Goal: Information Seeking & Learning: Learn about a topic

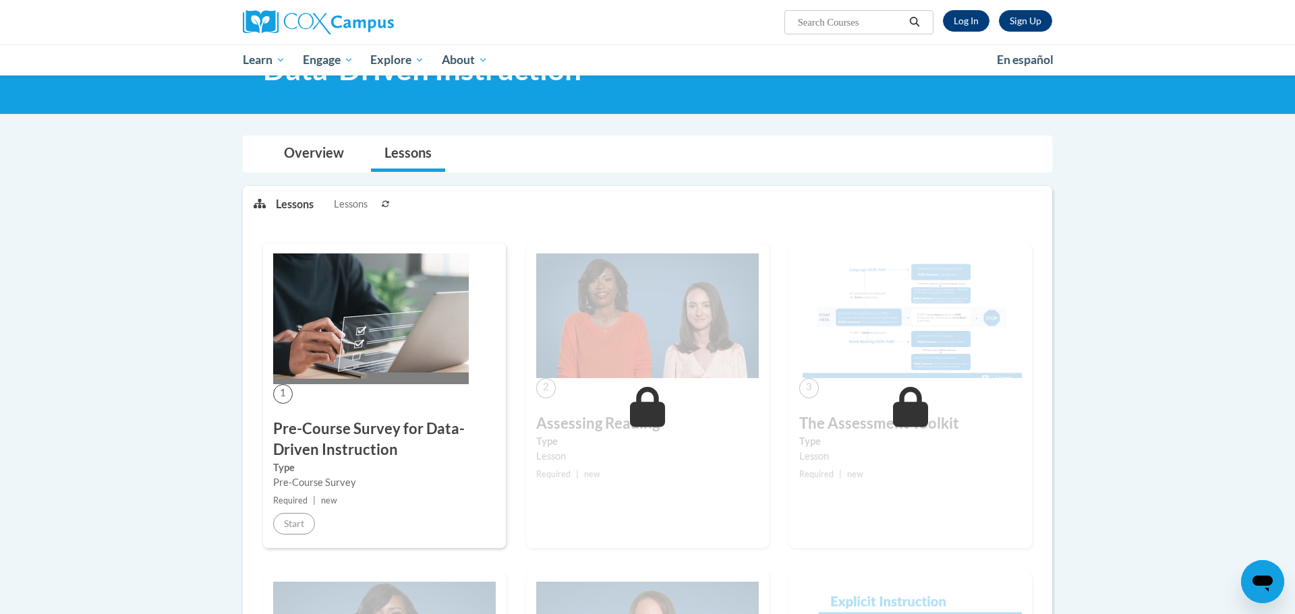
scroll to position [31, 0]
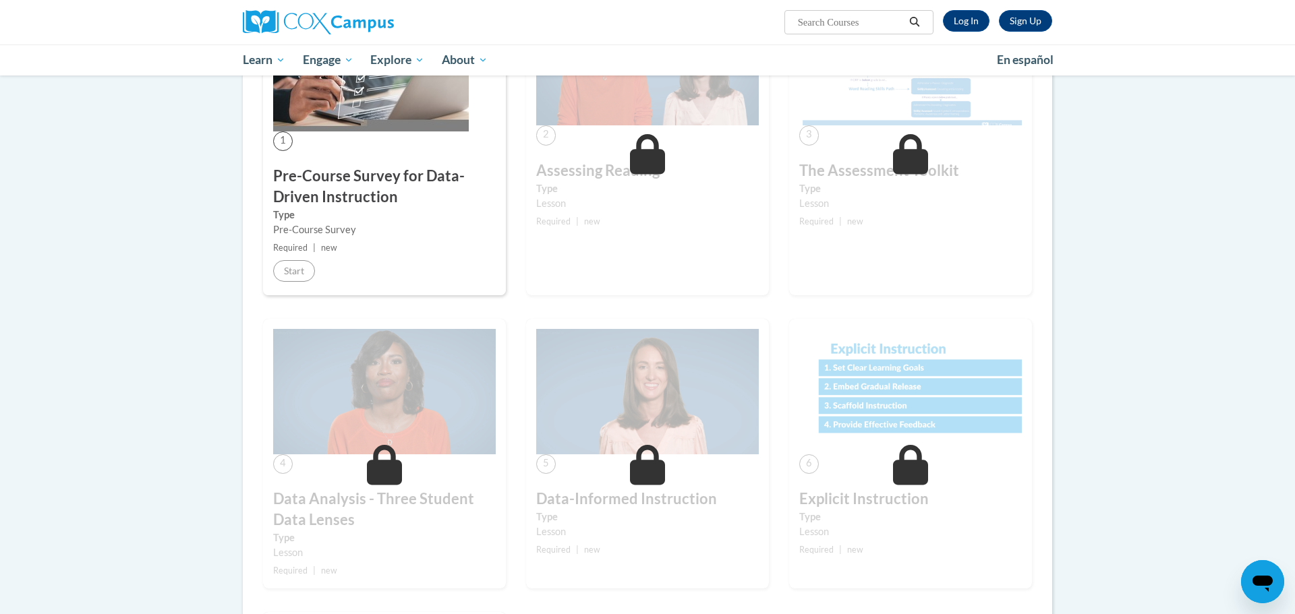
click at [285, 285] on div "1 Pre-Course Survey for Data-Driven Instruction Type Pre-Course Survey Required…" at bounding box center [384, 143] width 243 height 305
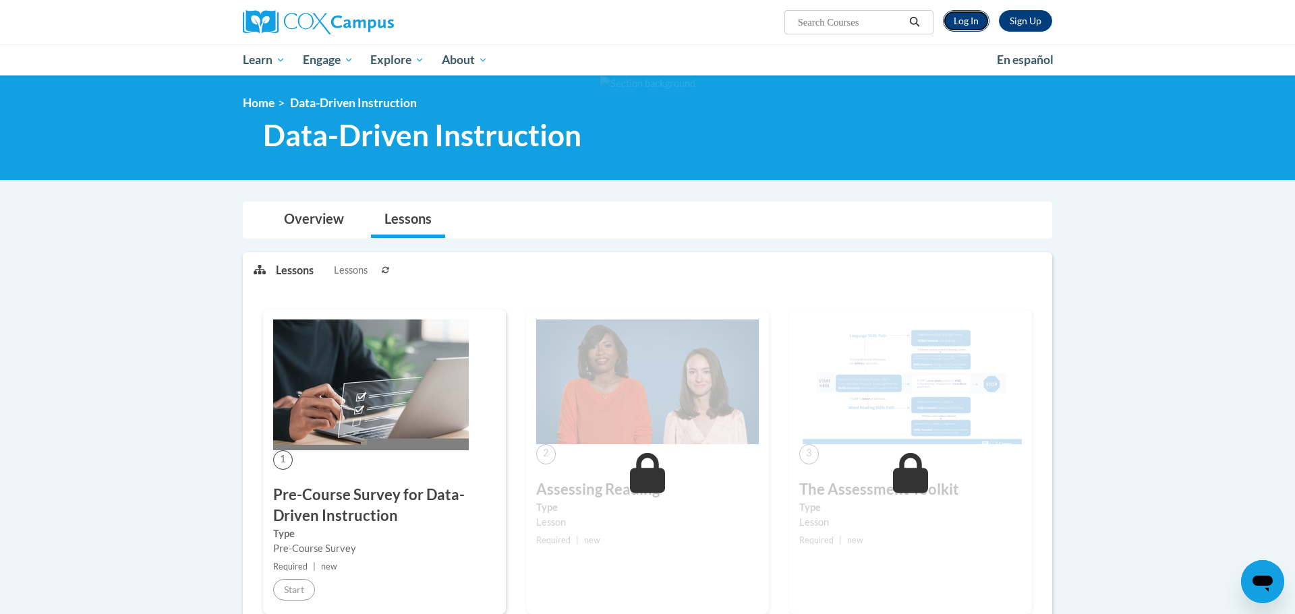
click at [974, 26] on link "Log In" at bounding box center [966, 21] width 47 height 22
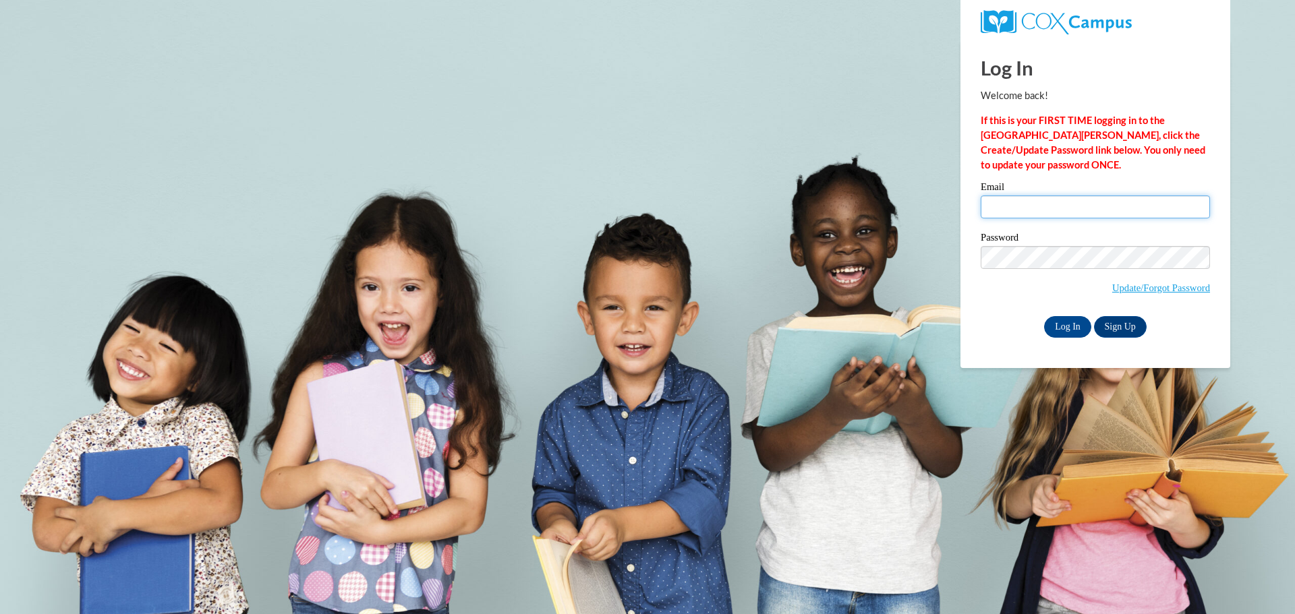
click at [1082, 202] on input "Email" at bounding box center [1095, 207] width 229 height 23
type input "esegrin@depere.k12.wi.us"
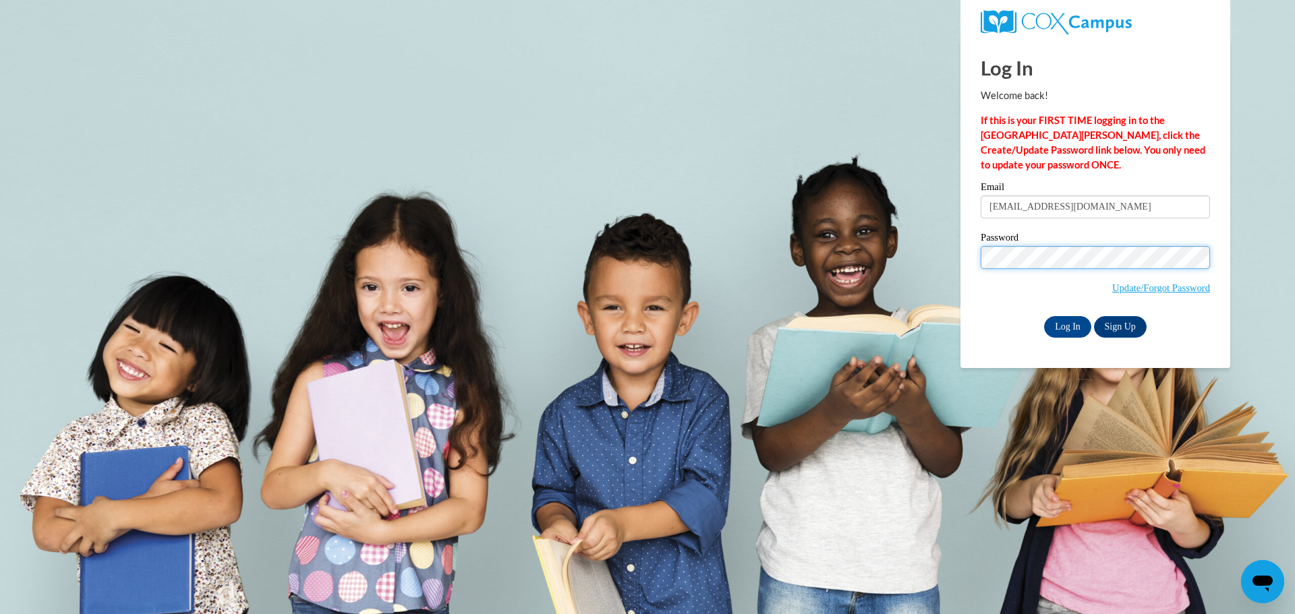
click at [1044, 316] on input "Log In" at bounding box center [1067, 327] width 47 height 22
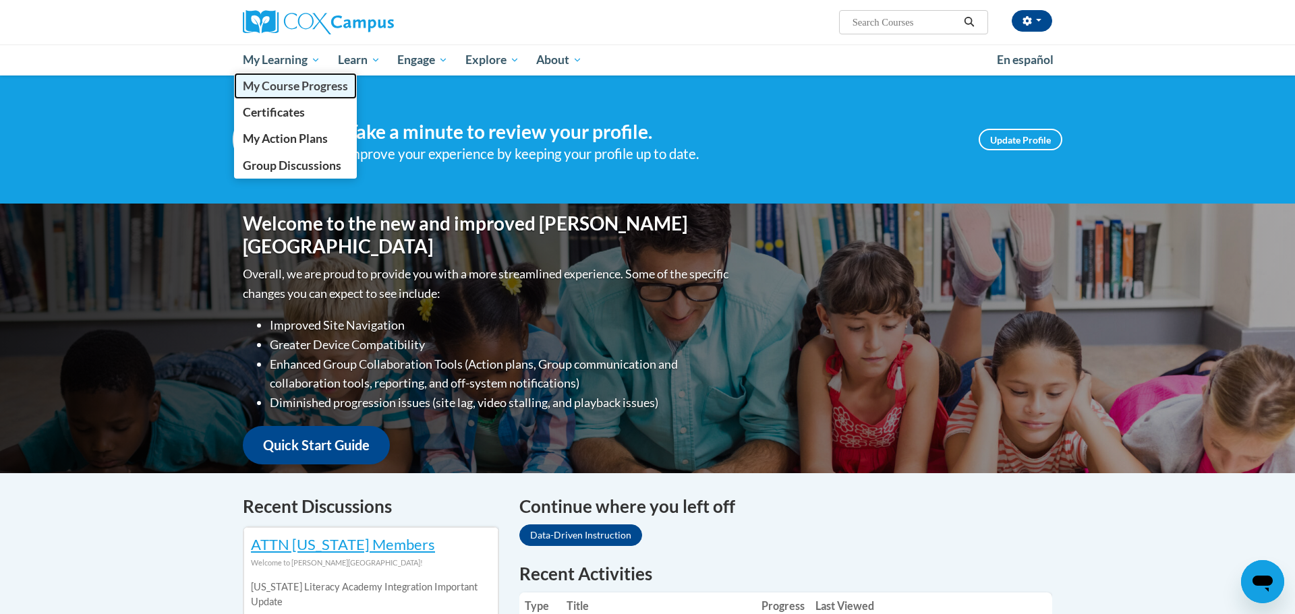
click at [294, 84] on span "My Course Progress" at bounding box center [295, 86] width 105 height 14
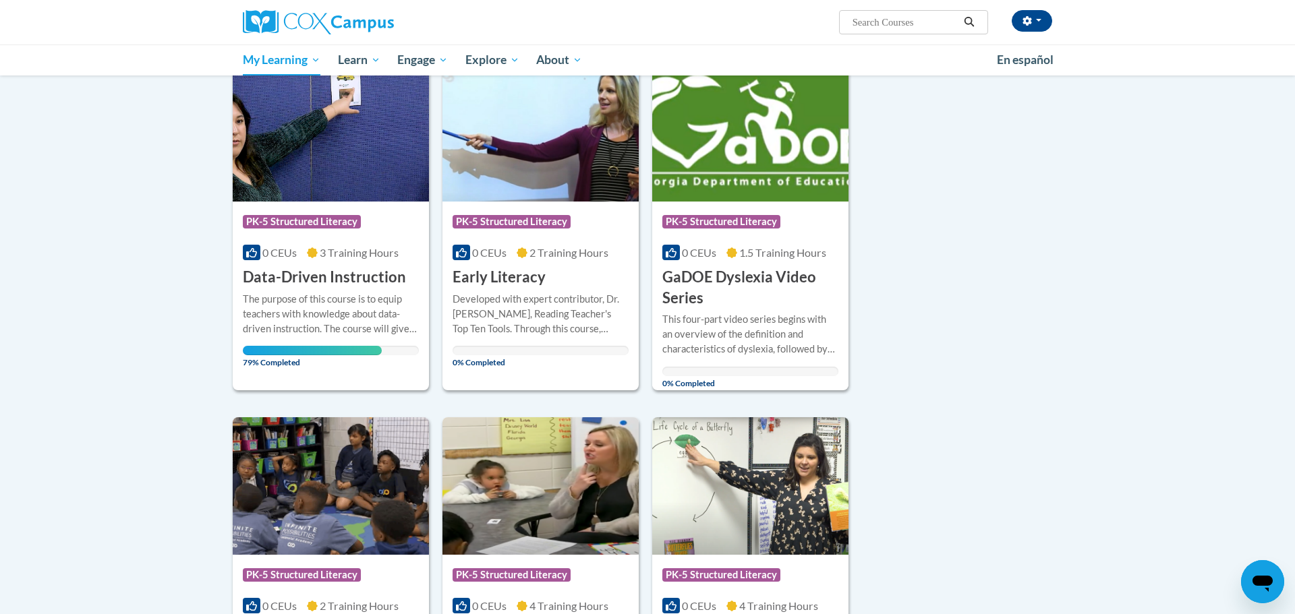
scroll to position [193, 0]
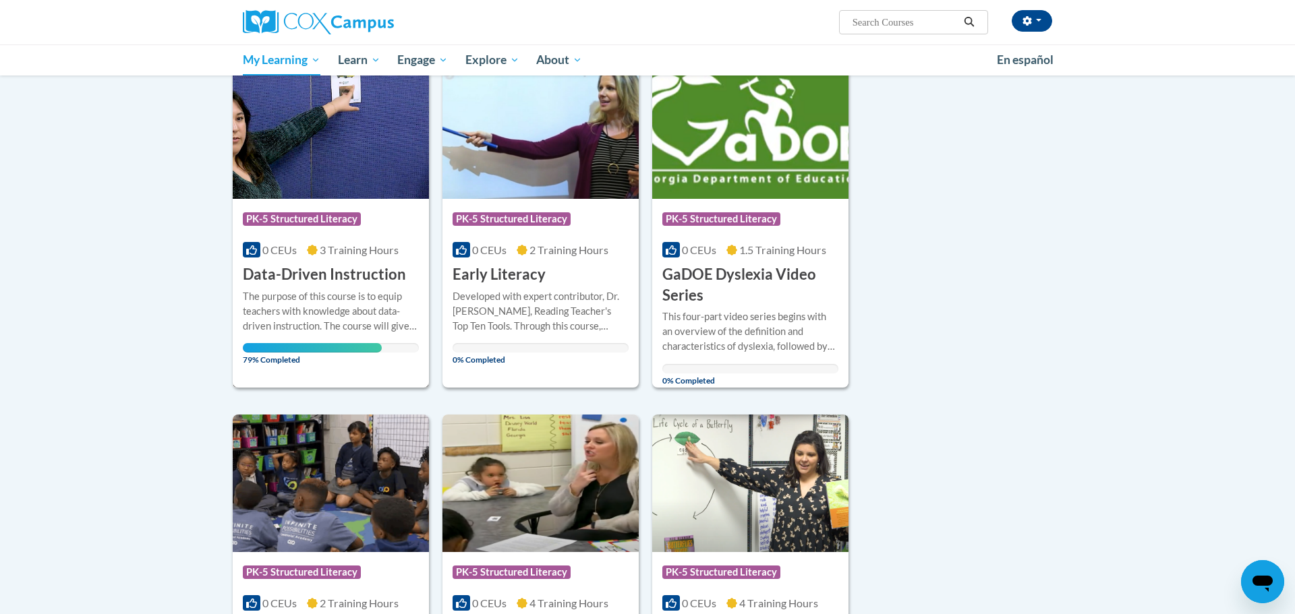
click at [333, 196] on img at bounding box center [331, 130] width 196 height 138
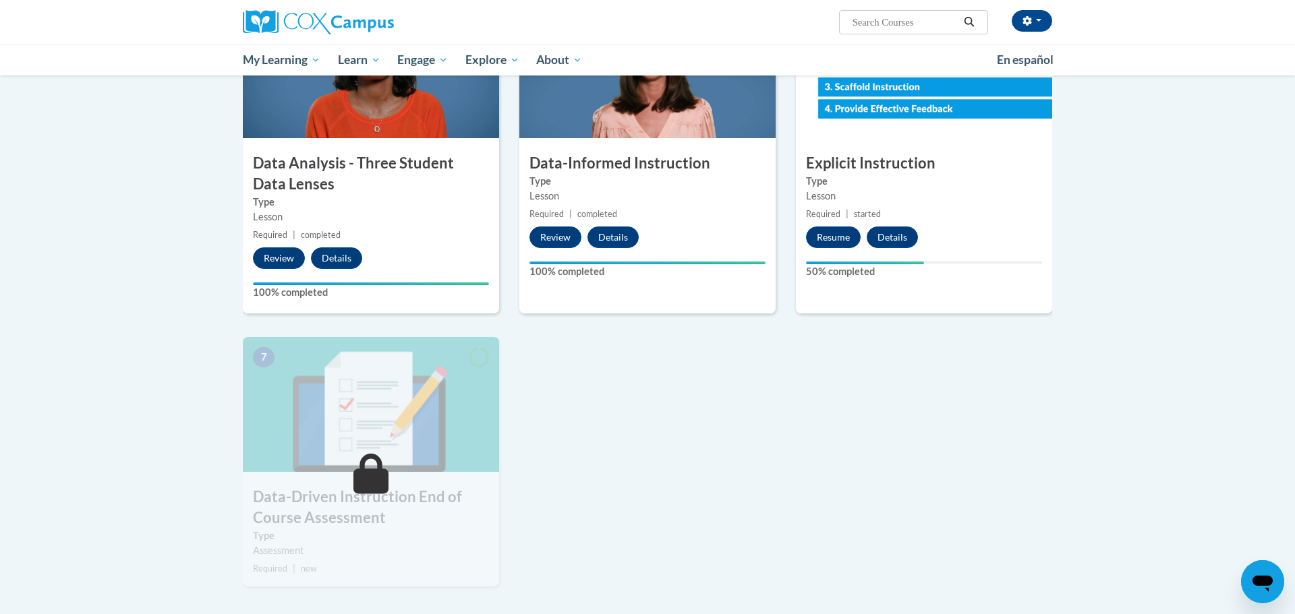
scroll to position [685, 0]
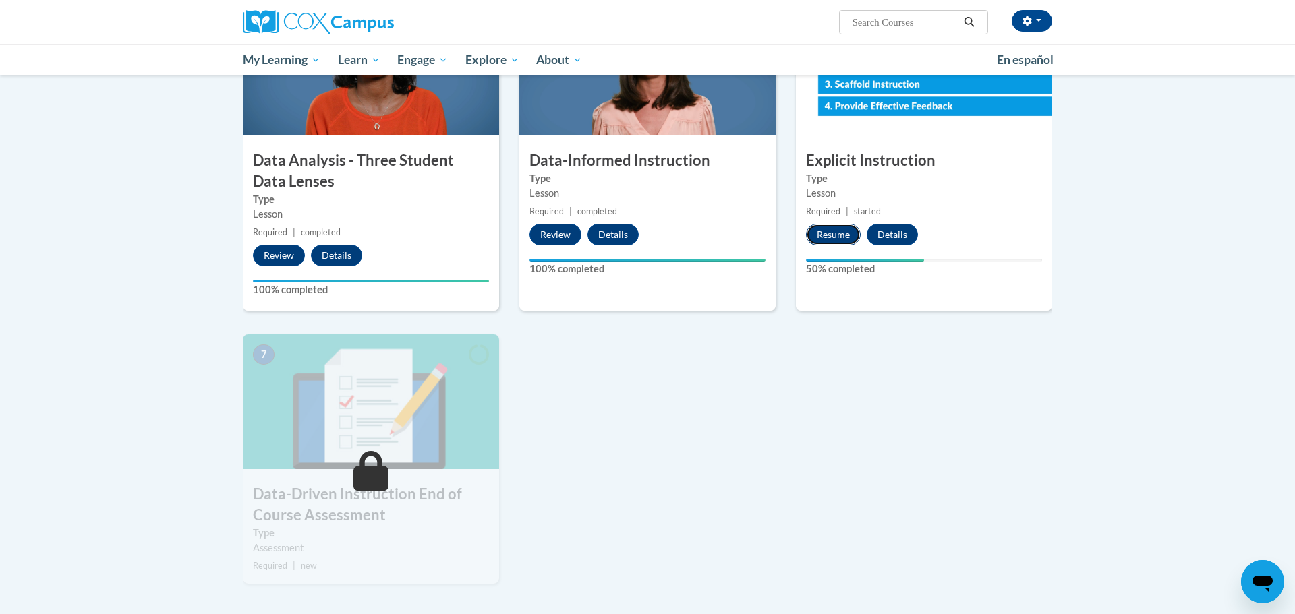
click at [818, 235] on button "Resume" at bounding box center [833, 235] width 55 height 22
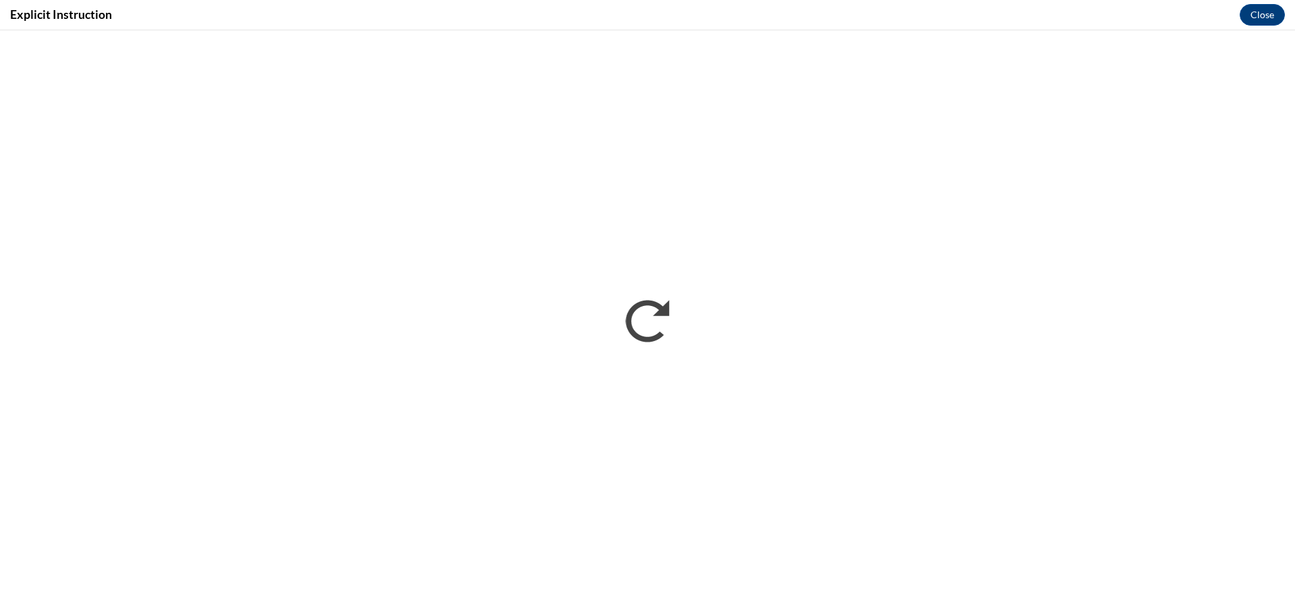
scroll to position [0, 0]
